Goal: Navigation & Orientation: Find specific page/section

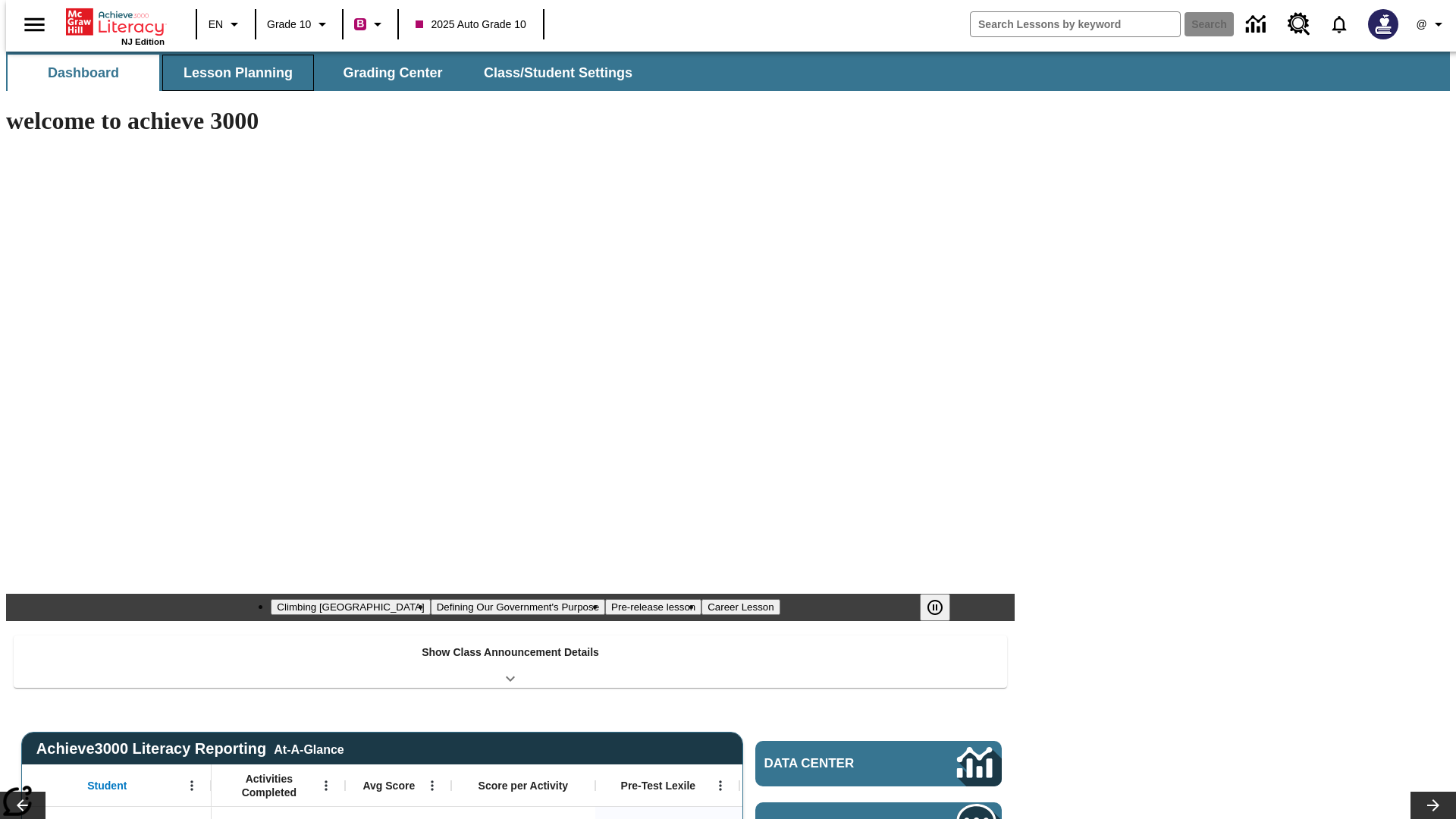
click at [232, 73] on button "Lesson Planning" at bounding box center [237, 72] width 152 height 36
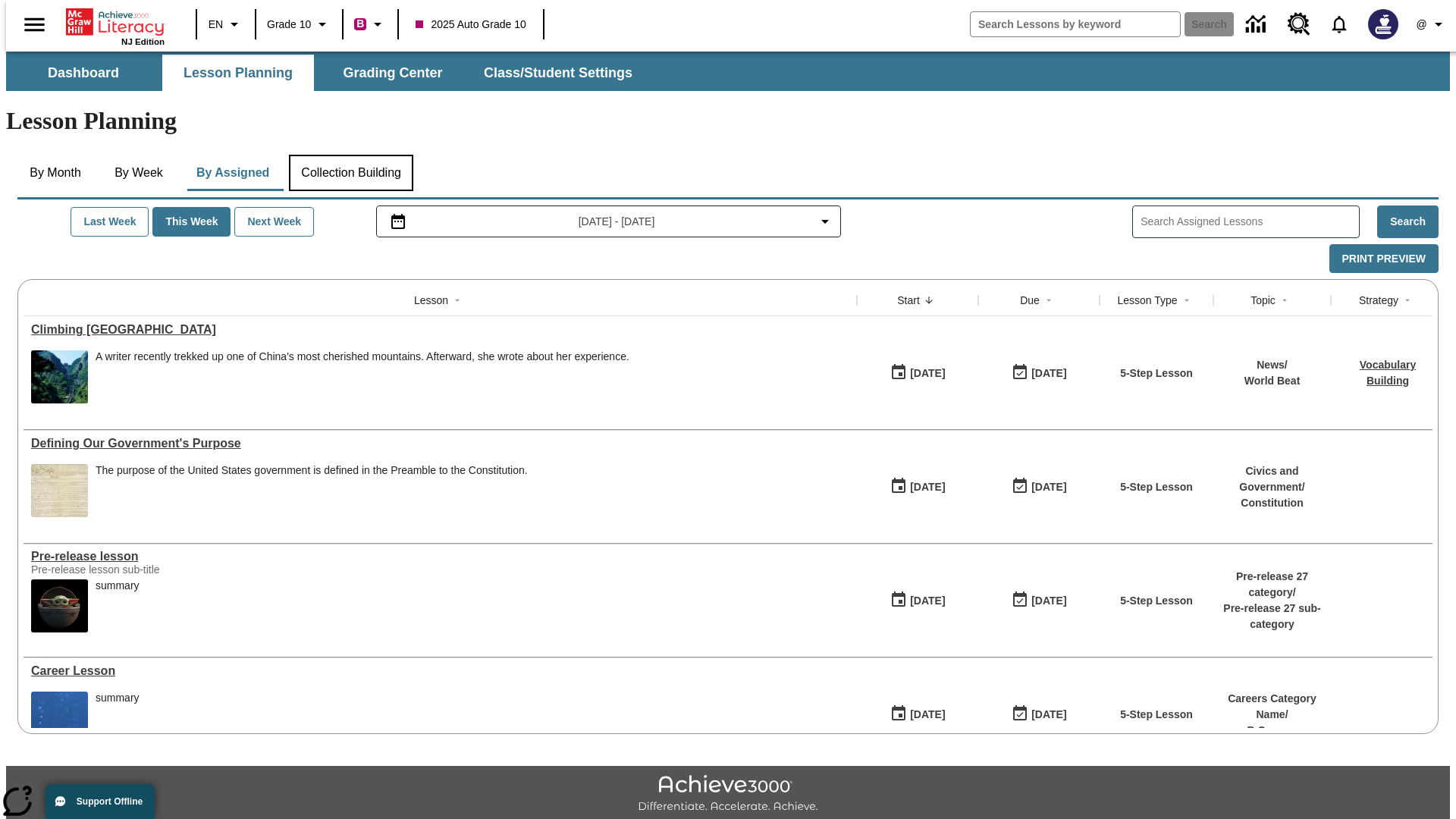
click at [350, 155] on button "Collection Building" at bounding box center [351, 173] width 125 height 36
